Goal: Entertainment & Leisure: Browse casually

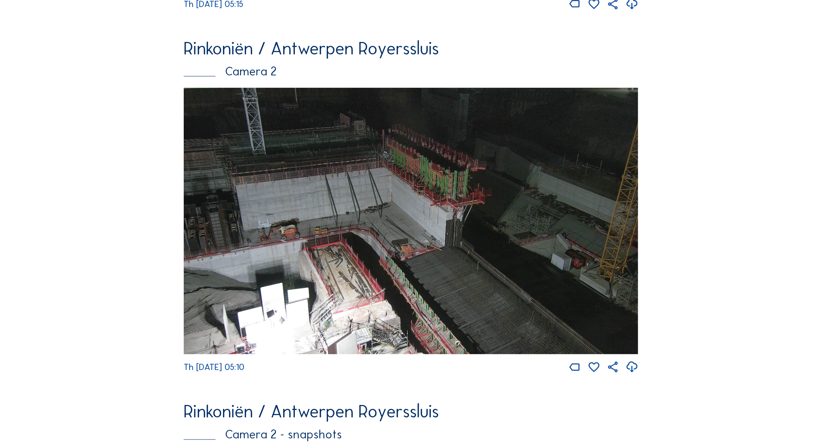
scroll to position [401, 0]
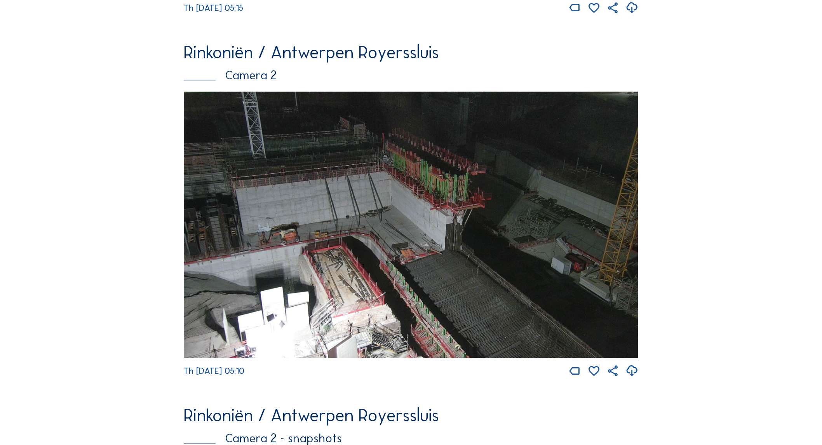
click at [378, 185] on img at bounding box center [411, 225] width 455 height 267
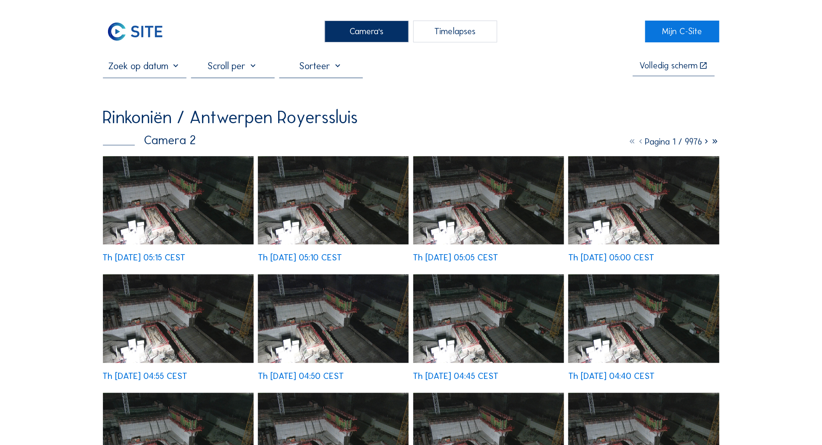
click at [375, 38] on div "Camera's" at bounding box center [367, 32] width 84 height 22
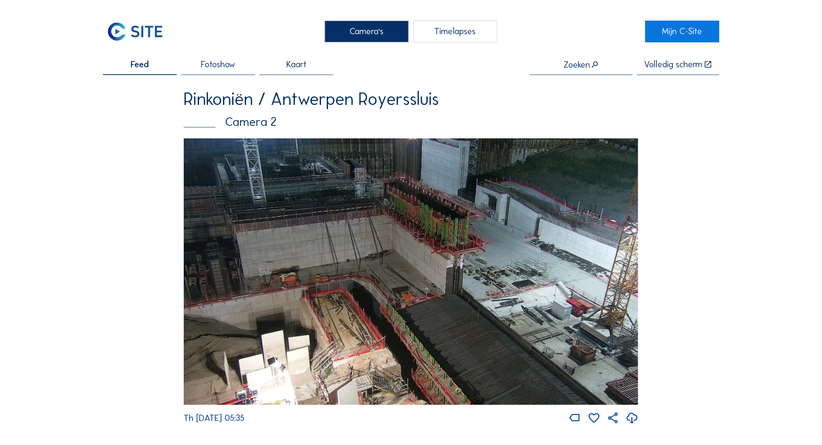
click at [336, 224] on img at bounding box center [411, 271] width 455 height 267
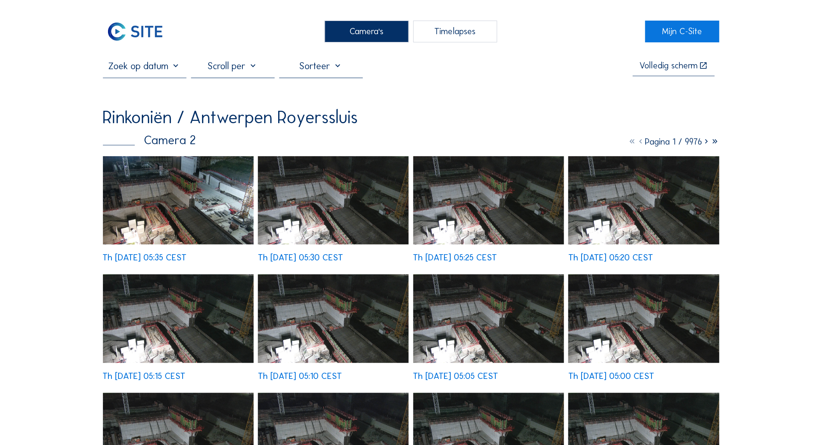
click at [214, 195] on img at bounding box center [178, 200] width 151 height 89
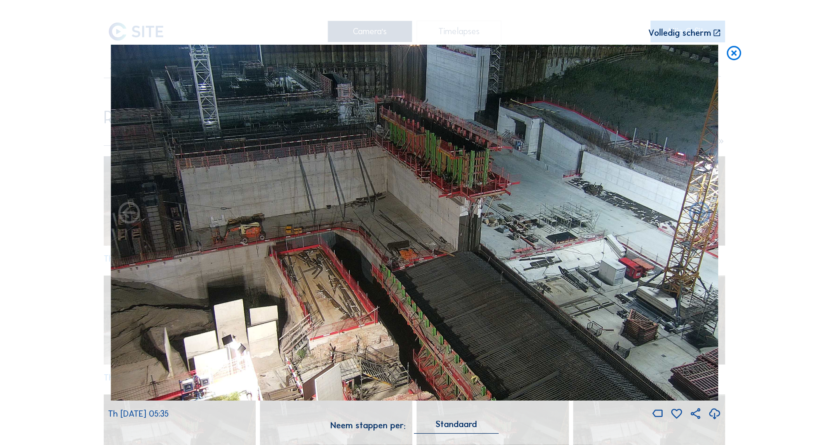
click at [735, 61] on icon at bounding box center [733, 54] width 17 height 18
